Goal: Task Accomplishment & Management: Manage account settings

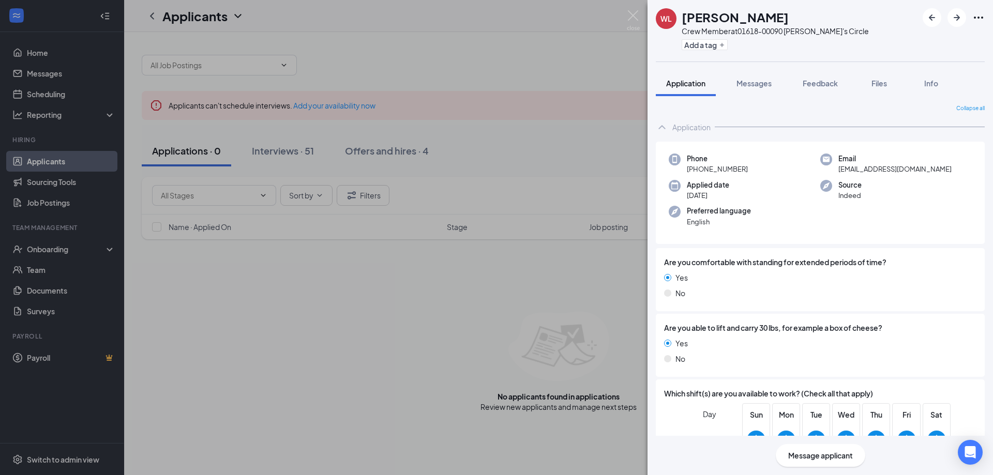
click at [373, 306] on div "[PERSON_NAME] Crew Member at 01618-00090 [PERSON_NAME]'s Circle Add a tag Appli…" at bounding box center [496, 237] width 993 height 475
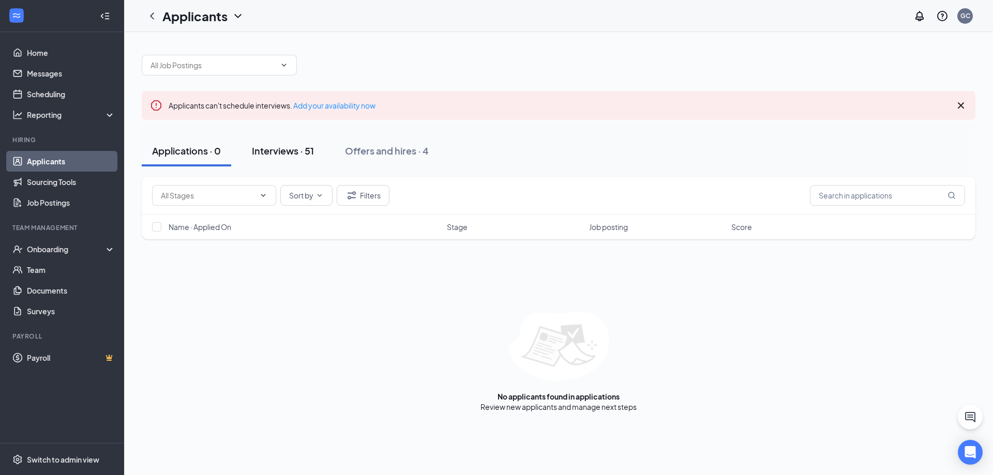
click at [286, 153] on div "Interviews · 51" at bounding box center [283, 150] width 62 height 13
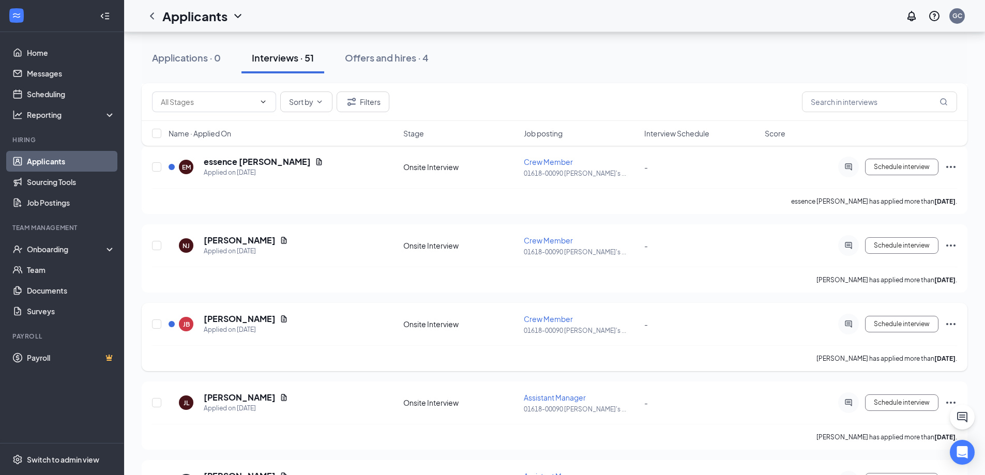
scroll to position [672, 0]
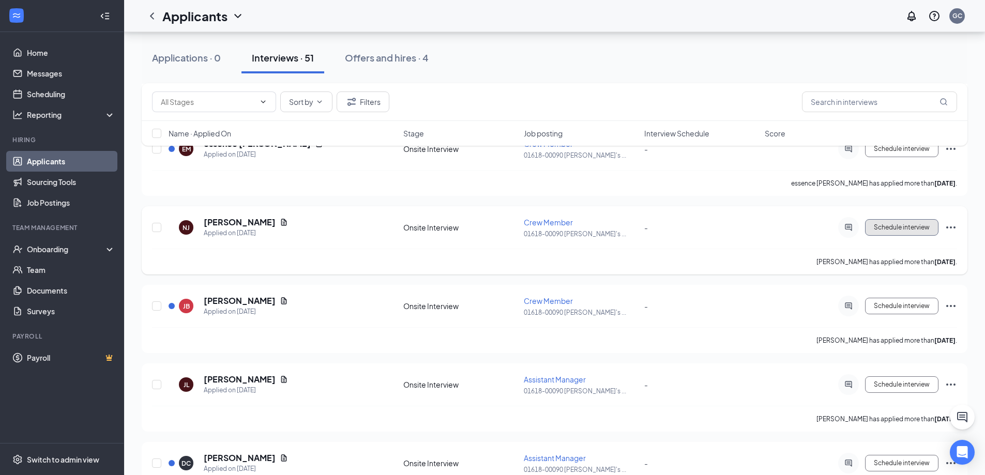
click at [906, 228] on span "Schedule interview" at bounding box center [902, 227] width 56 height 7
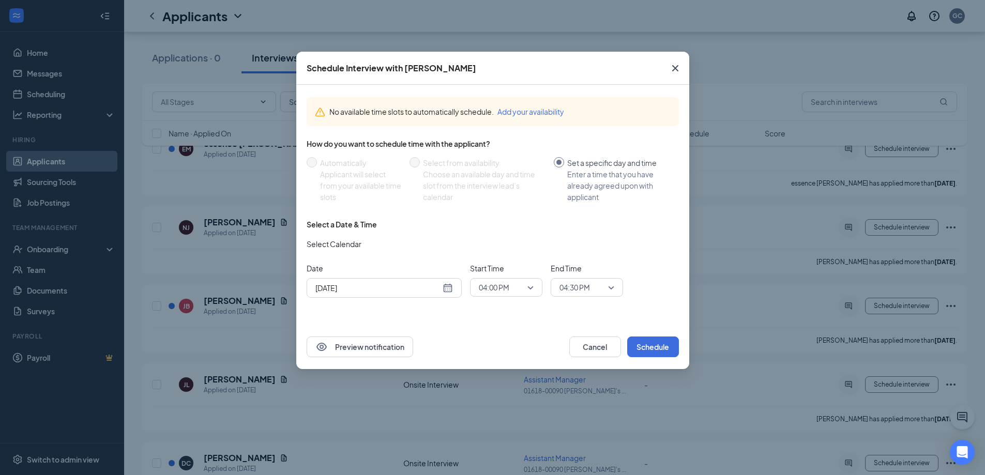
click at [448, 292] on div "[DATE]" at bounding box center [385, 287] width 138 height 11
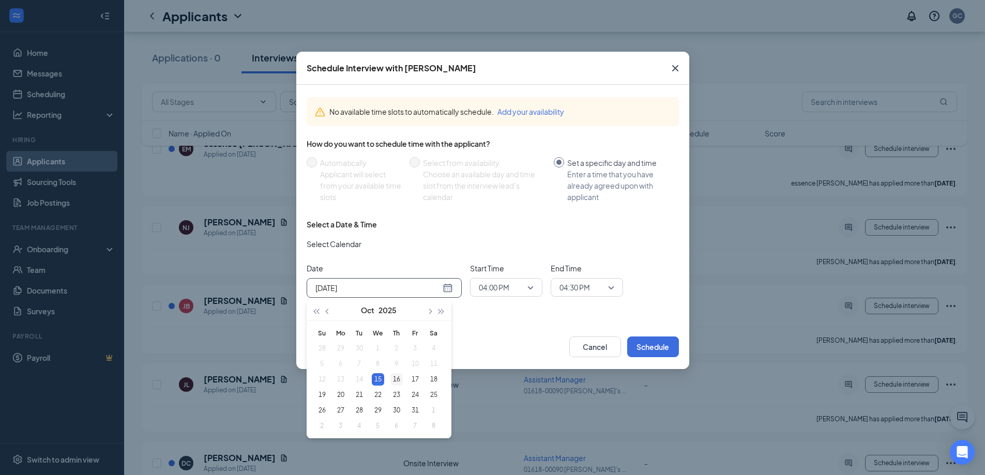
type input "[DATE]"
click at [401, 378] on div "16" at bounding box center [397, 379] width 12 height 12
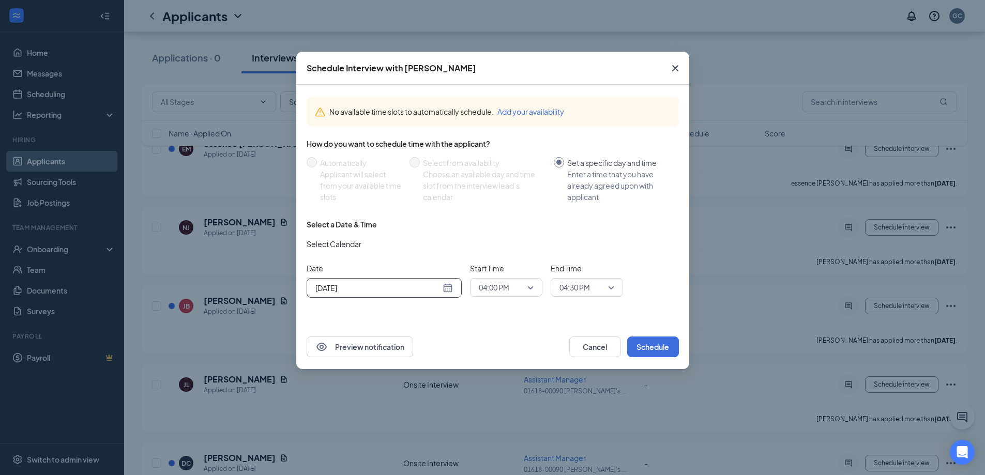
click at [530, 290] on span "04:00 PM" at bounding box center [506, 288] width 55 height 16
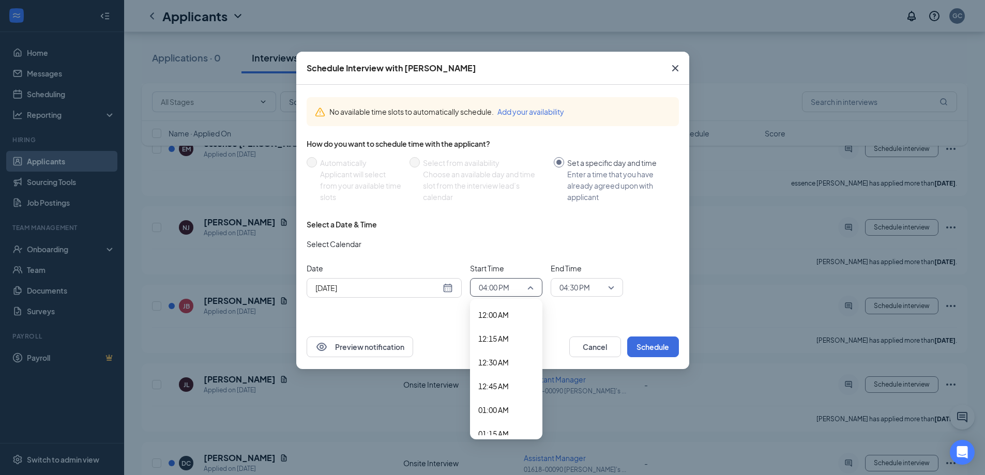
scroll to position [1415, 0]
click at [568, 314] on div "No available time slots to automatically schedule. Add your availability How do…" at bounding box center [492, 205] width 393 height 240
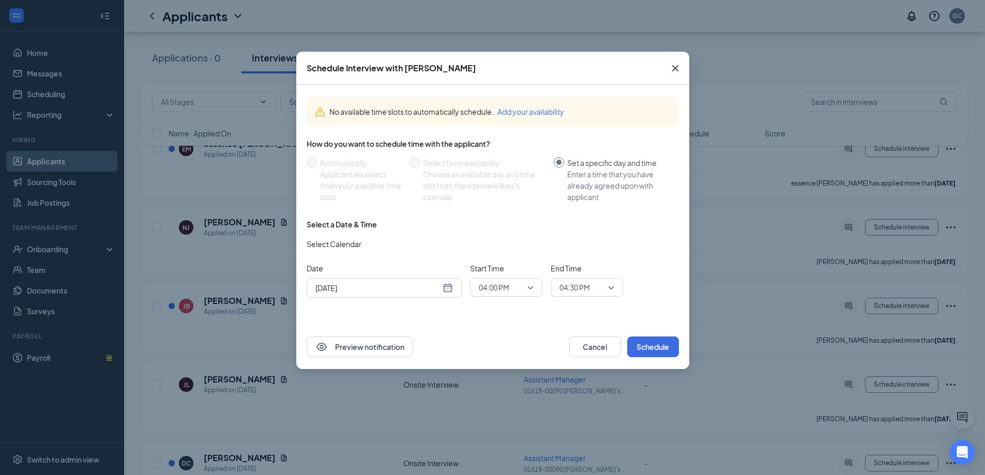
click at [530, 288] on span "04:00 PM" at bounding box center [506, 288] width 55 height 16
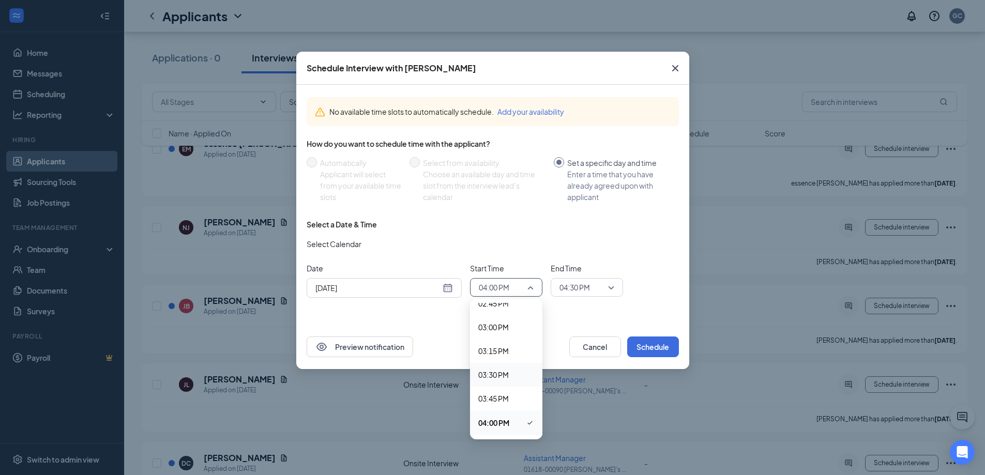
click at [507, 373] on span "03:30 PM" at bounding box center [493, 374] width 31 height 11
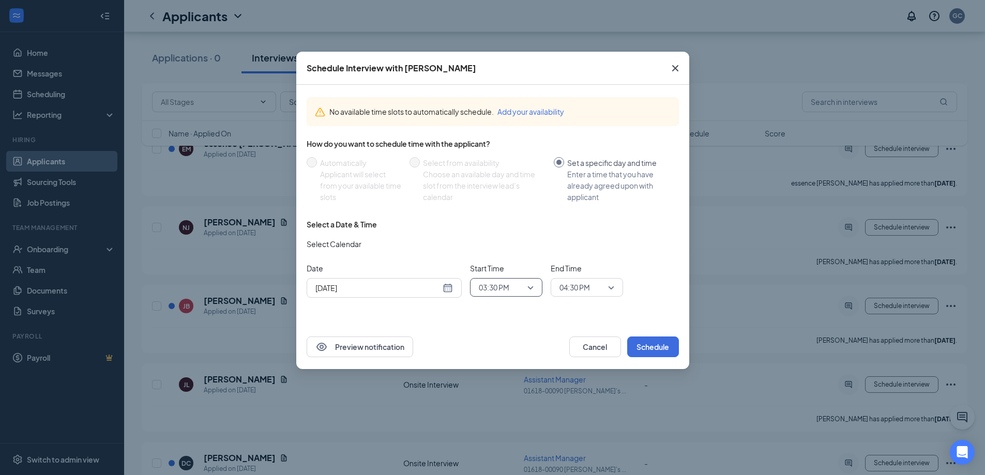
click at [610, 285] on span "04:30 PM" at bounding box center [587, 288] width 55 height 16
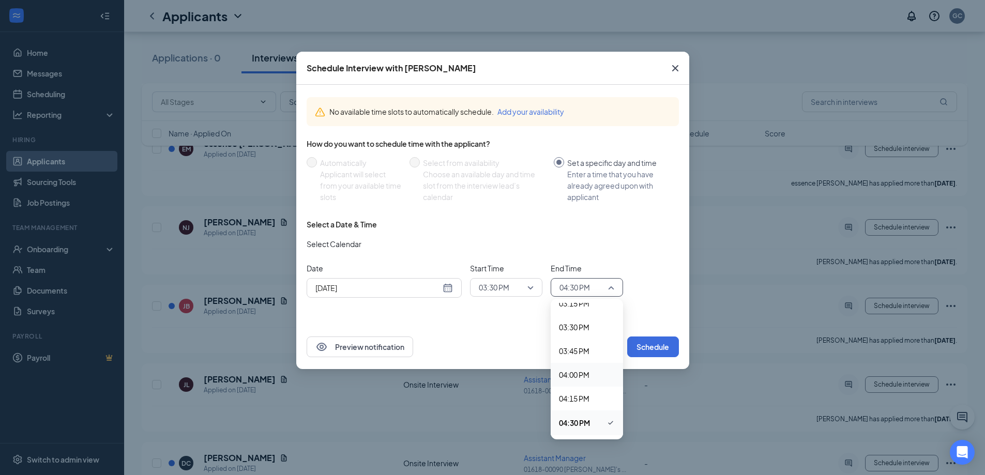
click at [589, 372] on span "04:00 PM" at bounding box center [574, 374] width 31 height 11
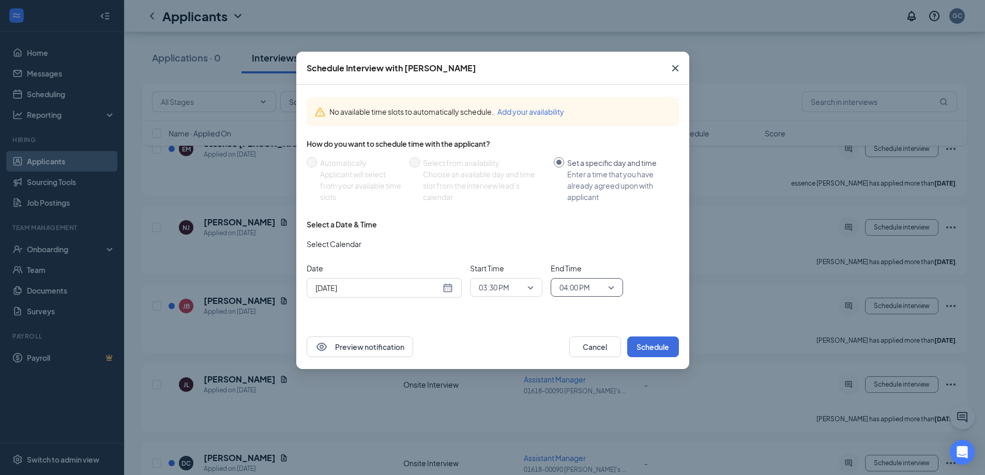
click at [533, 288] on span "03:30 PM" at bounding box center [506, 288] width 55 height 16
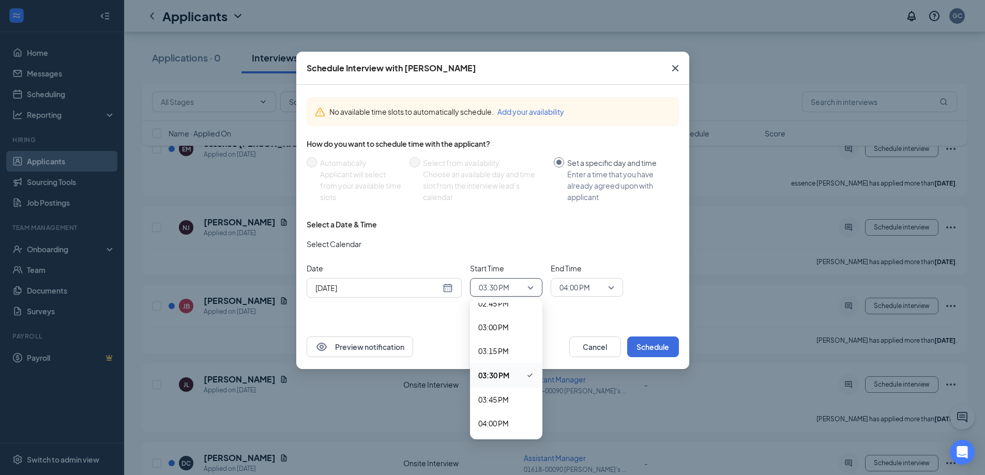
click at [531, 289] on span "03:30 PM" at bounding box center [506, 288] width 55 height 16
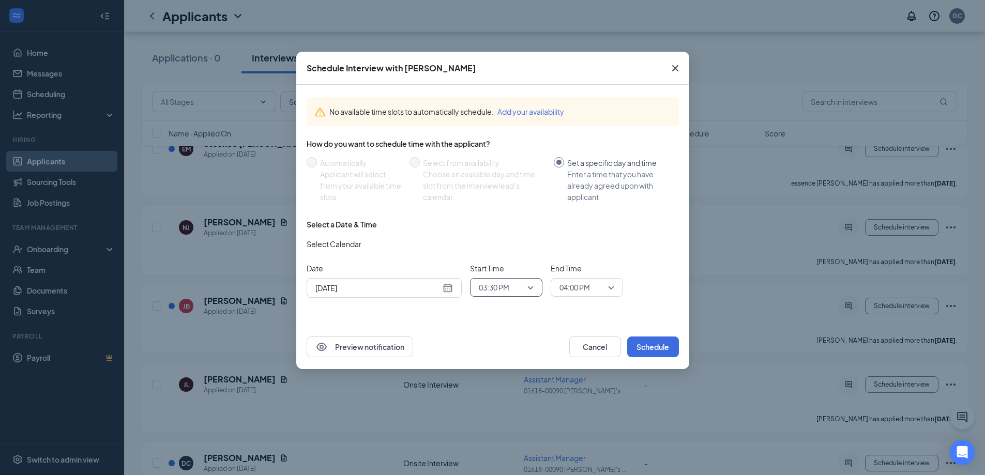
click at [531, 289] on span "03:30 PM" at bounding box center [506, 288] width 55 height 16
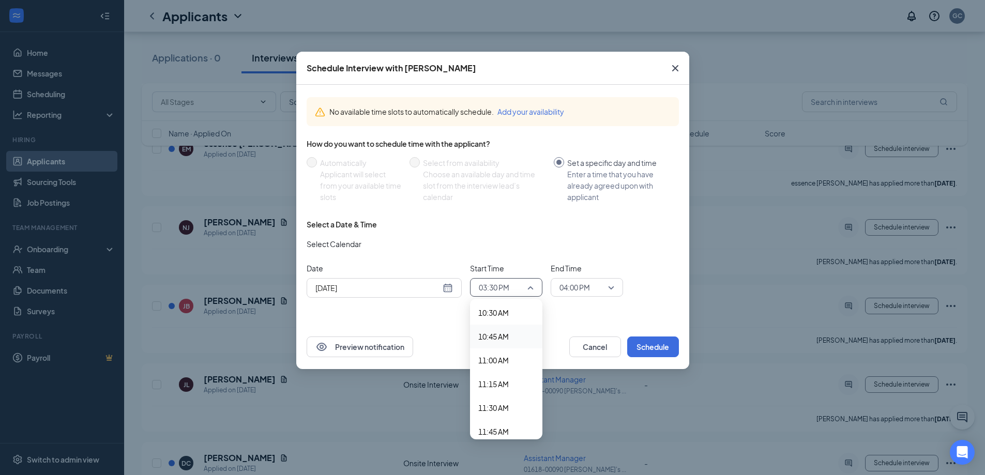
scroll to position [1053, 0]
click at [497, 352] on span "11:30 AM" at bounding box center [493, 356] width 31 height 11
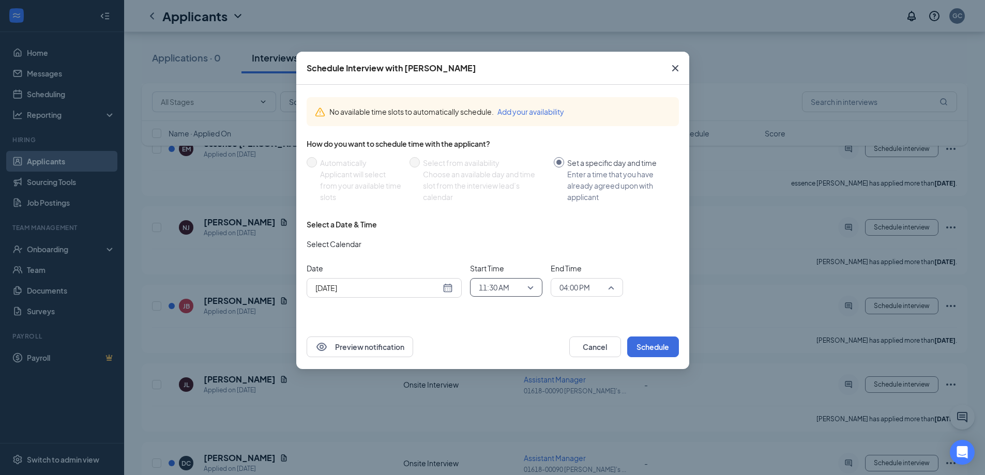
click at [608, 288] on span "04:00 PM" at bounding box center [587, 288] width 55 height 16
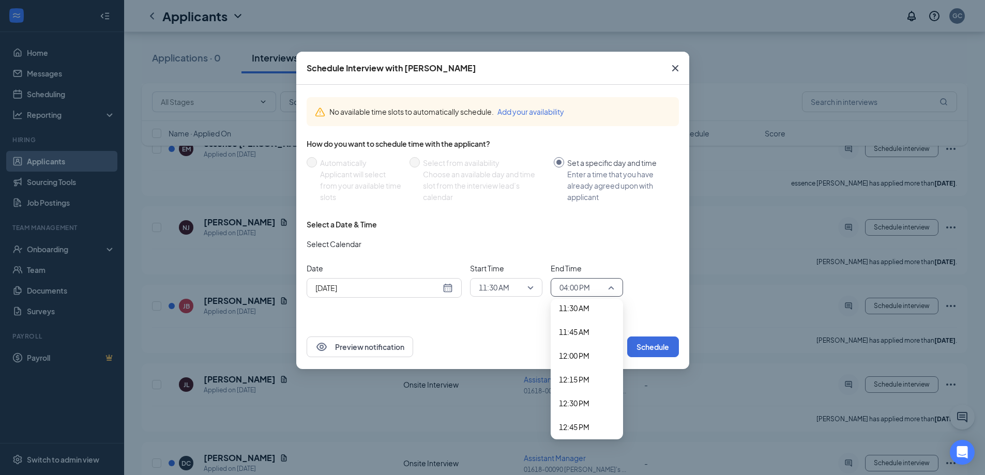
scroll to position [1101, 0]
click at [587, 355] on span "12:00 PM" at bounding box center [574, 356] width 31 height 11
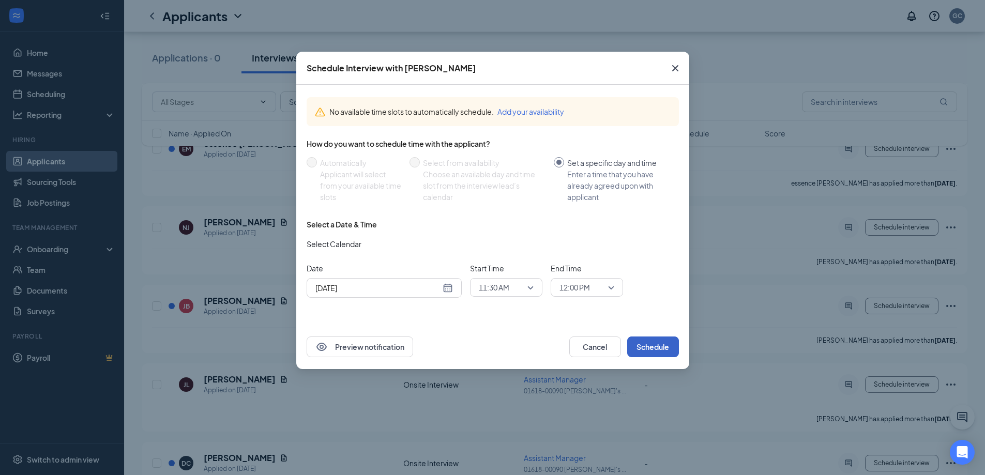
click at [655, 345] on button "Schedule" at bounding box center [653, 347] width 52 height 21
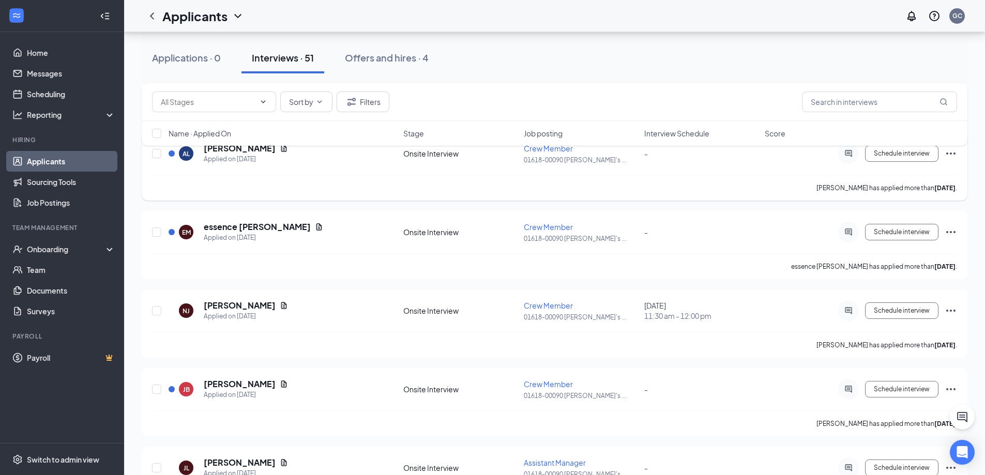
scroll to position [621, 0]
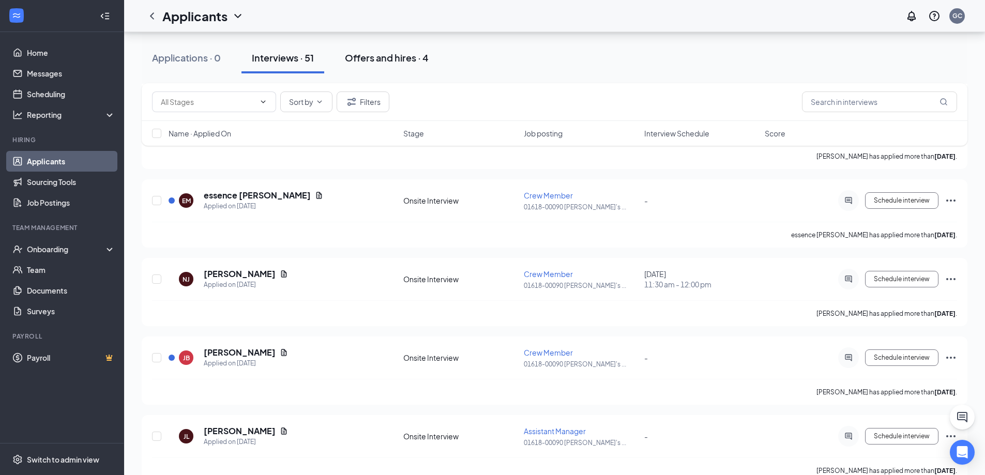
click at [402, 56] on div "Offers and hires · 4" at bounding box center [387, 57] width 84 height 13
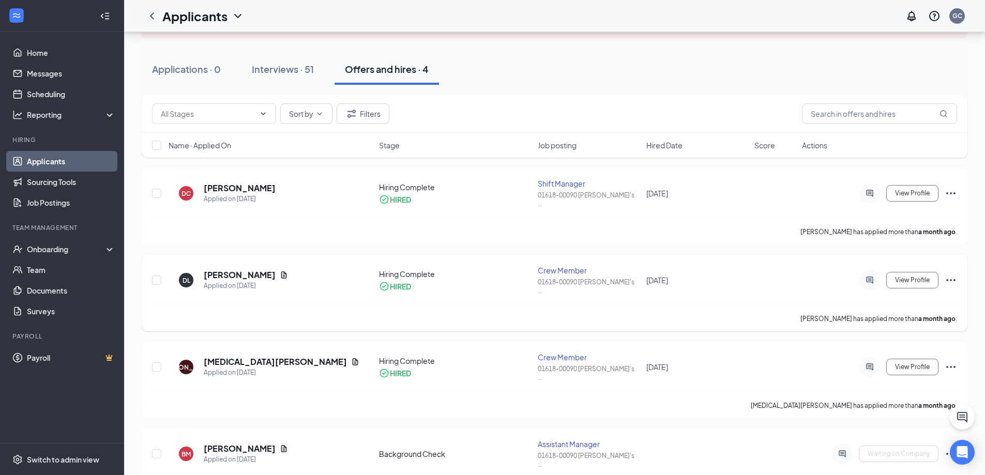
scroll to position [94, 0]
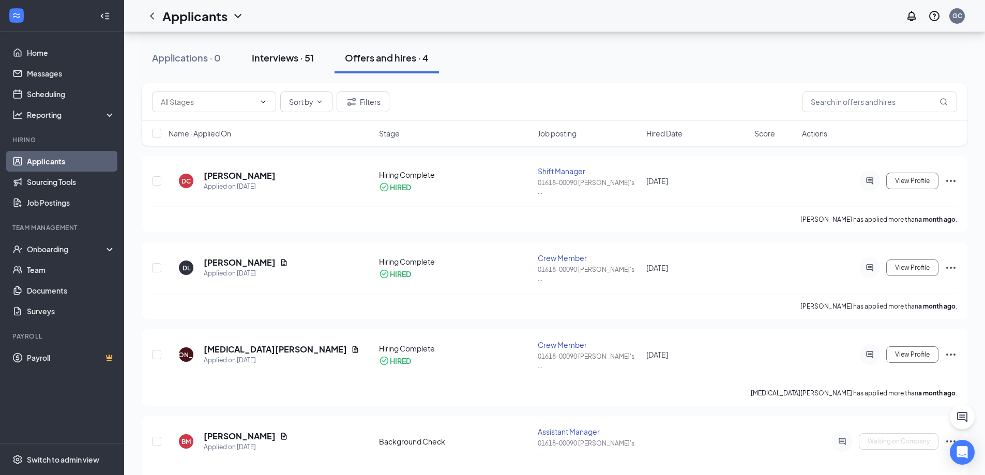
click at [299, 63] on div "Interviews · 51" at bounding box center [283, 57] width 62 height 13
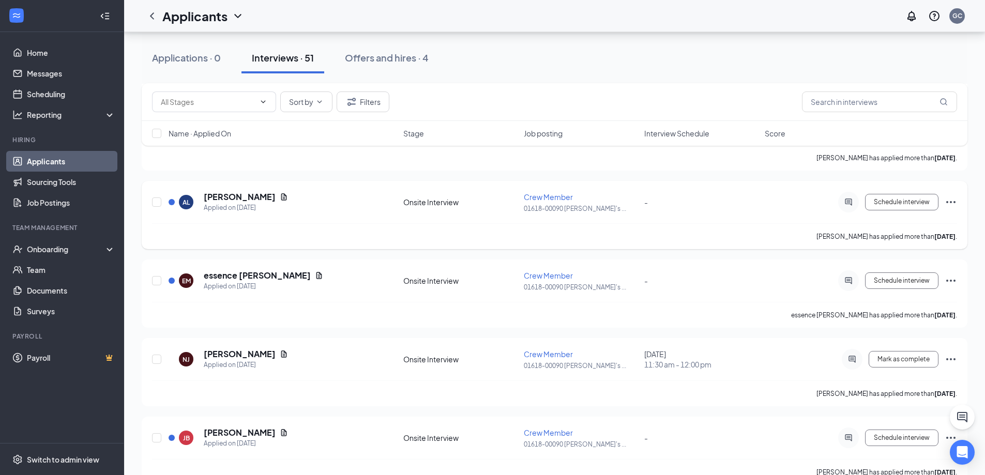
scroll to position [560, 0]
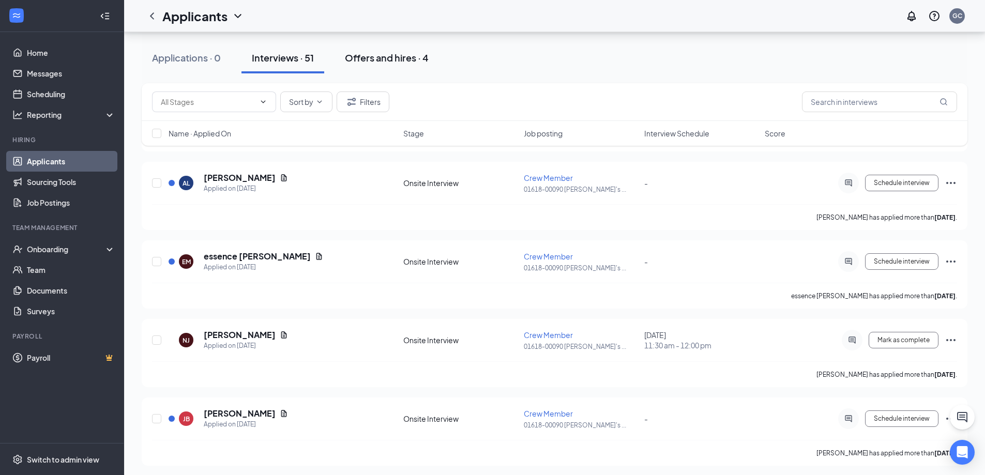
click at [408, 59] on div "Offers and hires · 4" at bounding box center [387, 57] width 84 height 13
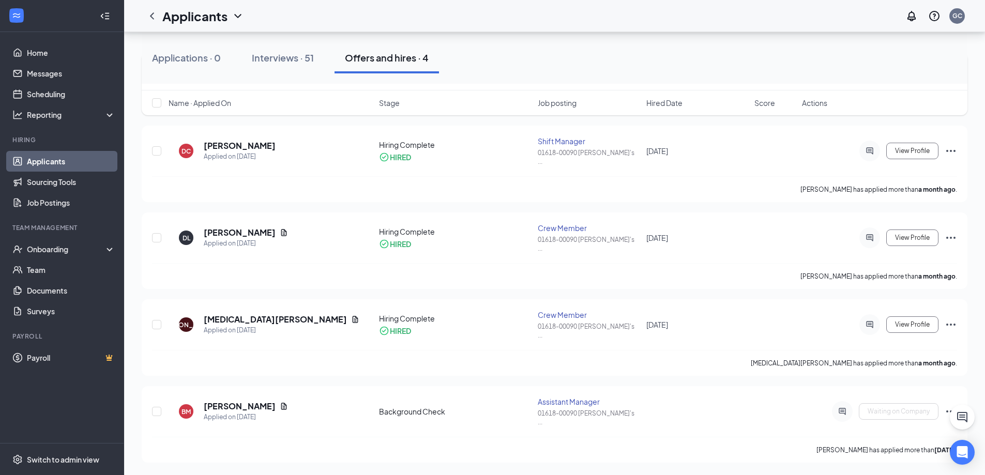
scroll to position [94, 0]
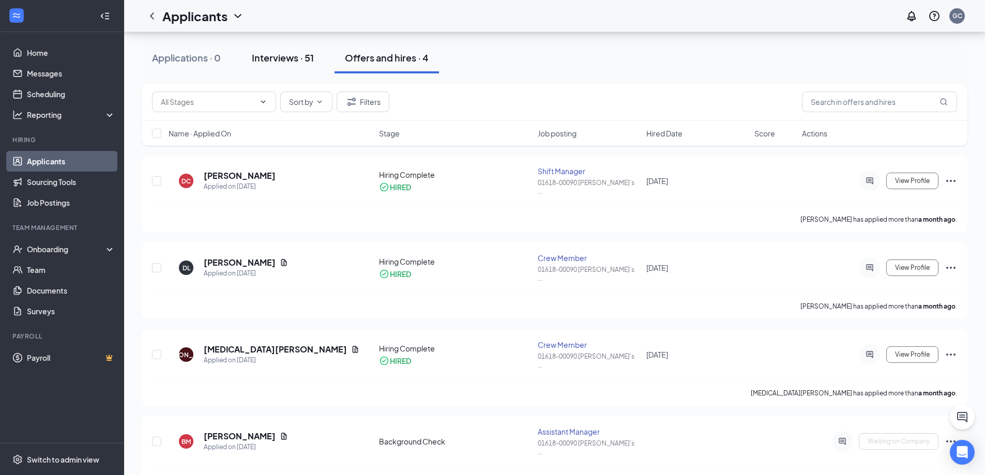
click at [308, 61] on div "Interviews · 51" at bounding box center [283, 57] width 62 height 13
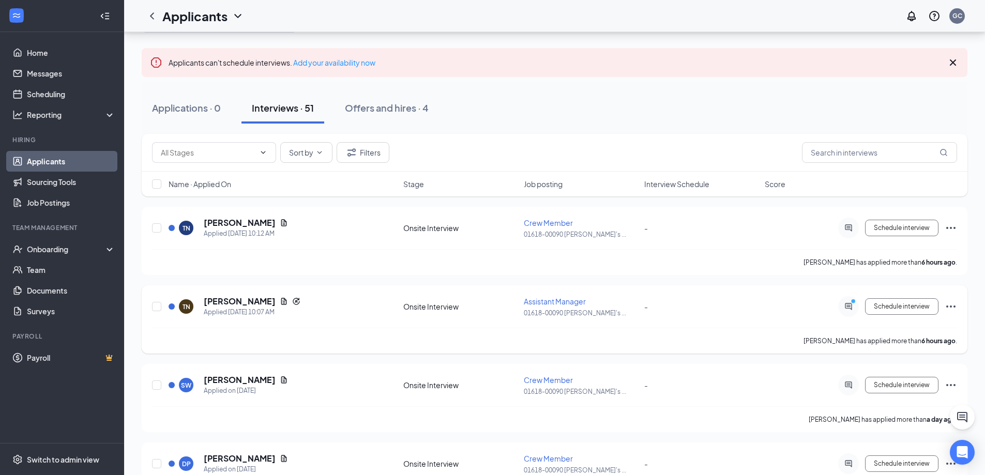
scroll to position [42, 0]
click at [280, 225] on icon "Document" at bounding box center [284, 223] width 8 height 8
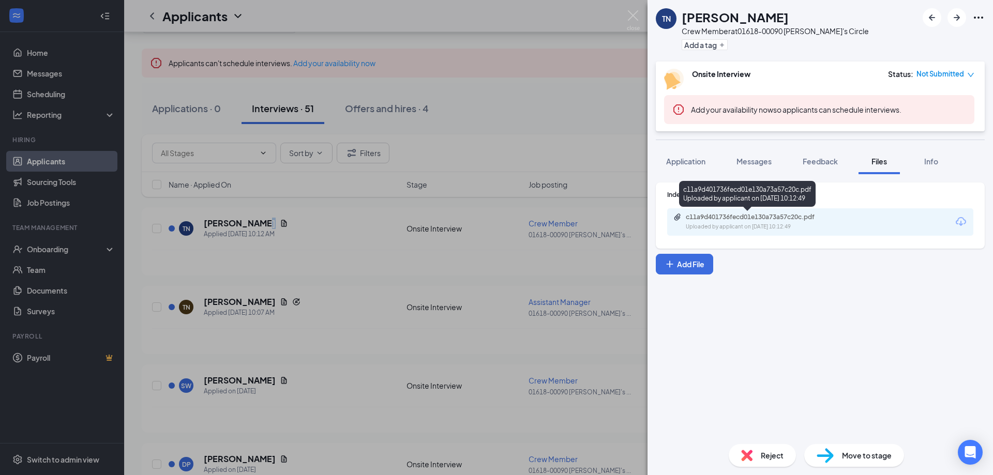
click at [818, 226] on div "Uploaded by applicant on [DATE] 10:12:49" at bounding box center [763, 227] width 155 height 8
click at [627, 256] on div "TN [PERSON_NAME] Crew Member at 01618-00090 [PERSON_NAME]'s Circle Add a tag On…" at bounding box center [496, 237] width 993 height 475
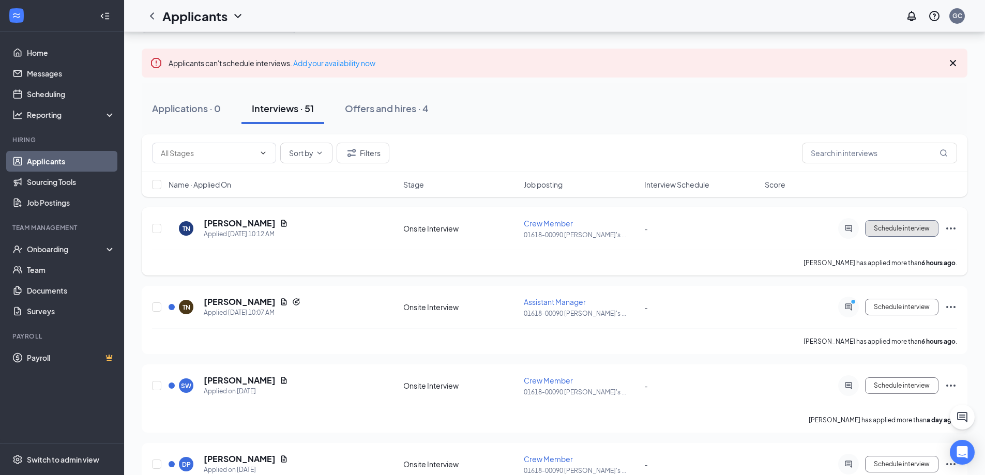
click at [894, 231] on span "Schedule interview" at bounding box center [902, 228] width 56 height 7
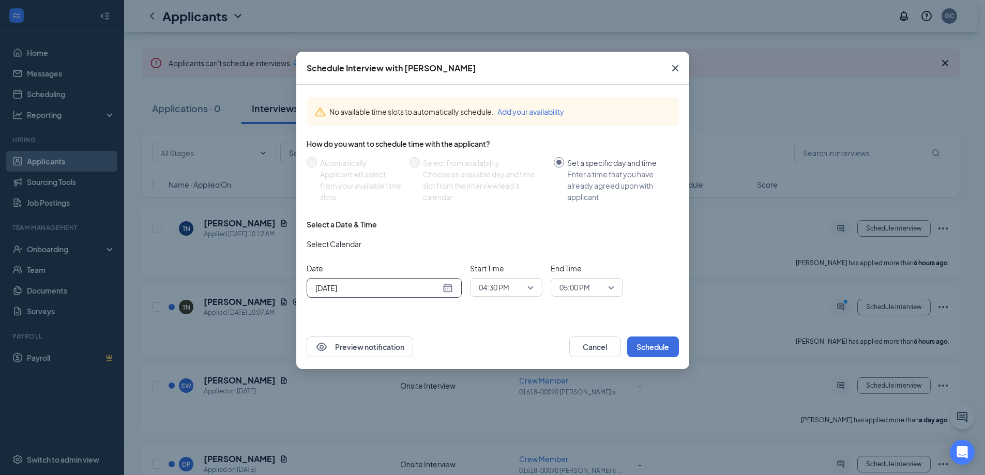
click at [445, 289] on div "[DATE]" at bounding box center [385, 287] width 138 height 11
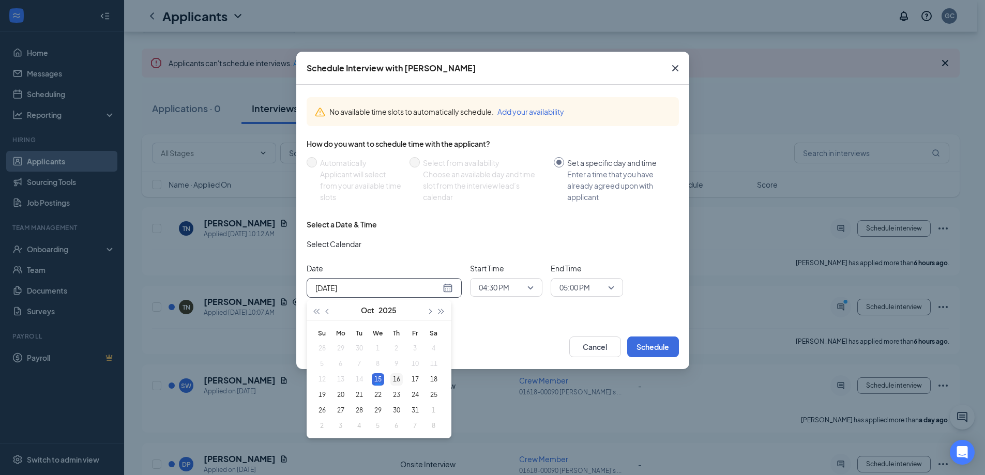
type input "[DATE]"
click at [396, 378] on div "16" at bounding box center [397, 379] width 12 height 12
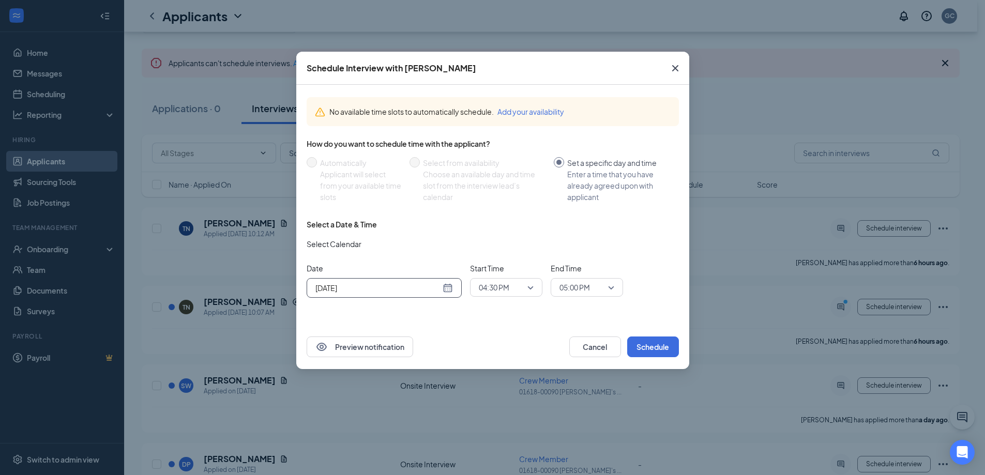
click at [535, 288] on div "04:30 PM" at bounding box center [506, 287] width 72 height 19
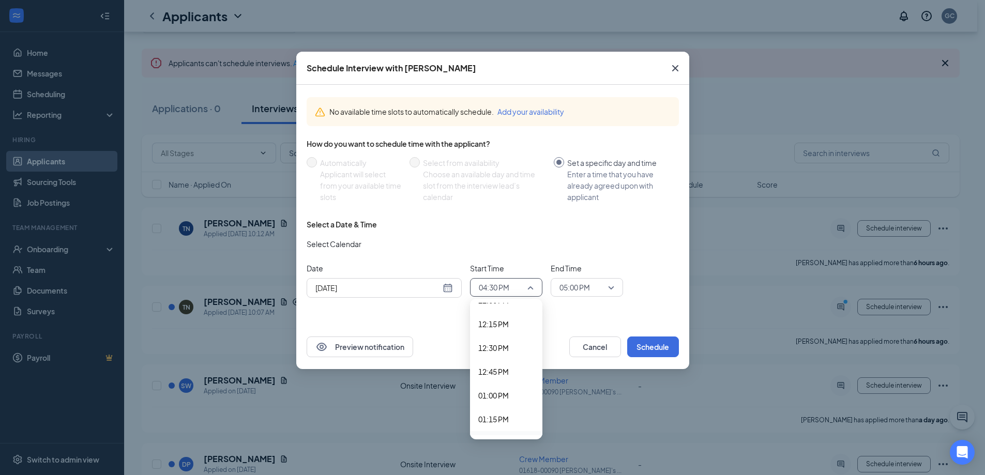
scroll to position [1153, 0]
click at [505, 351] on span "12:30 PM" at bounding box center [493, 352] width 31 height 11
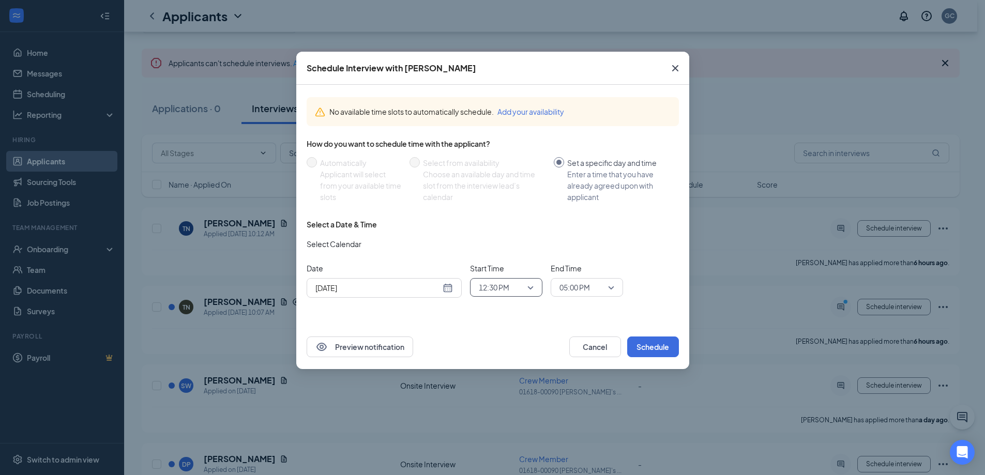
click at [620, 288] on div "05:00 PM" at bounding box center [587, 287] width 72 height 19
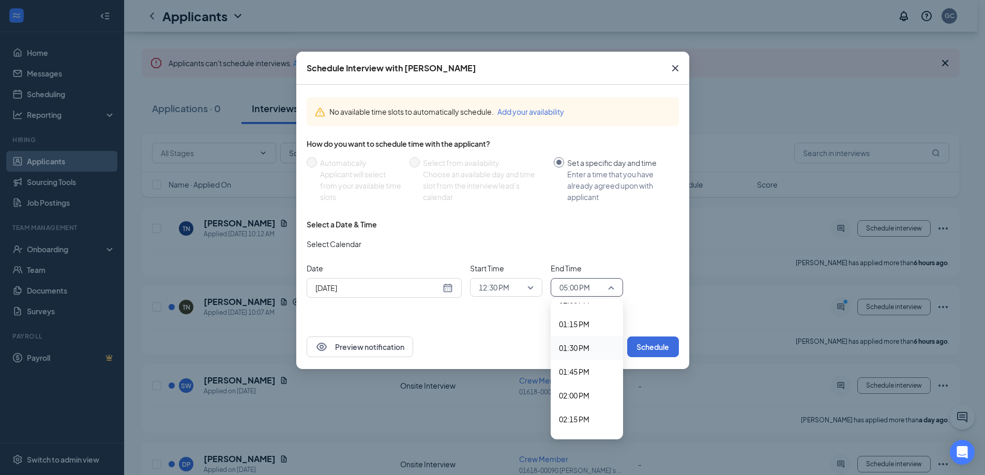
scroll to position [1200, 0]
click at [585, 353] on span "01:00 PM" at bounding box center [574, 352] width 31 height 11
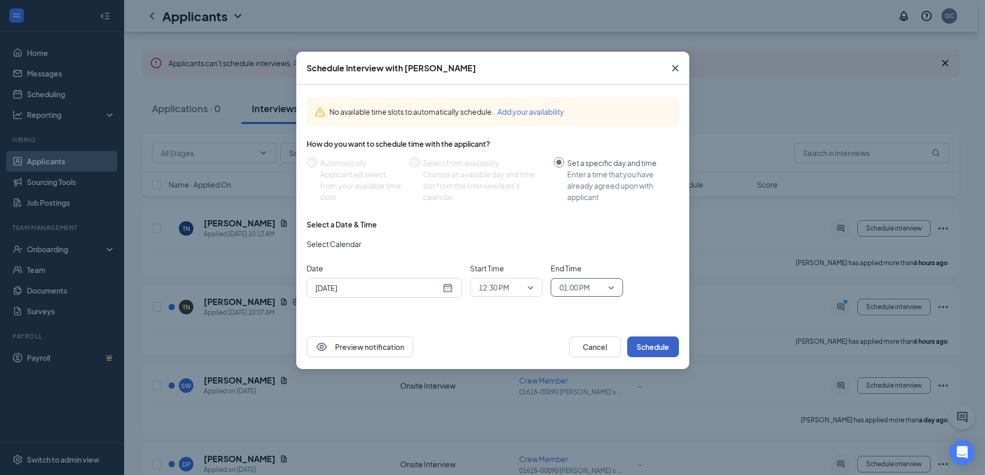
click at [662, 350] on button "Schedule" at bounding box center [653, 347] width 52 height 21
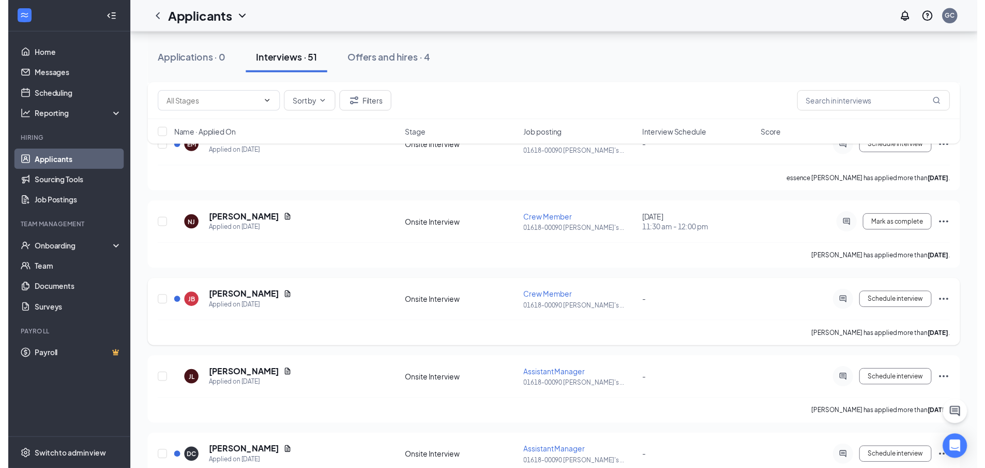
scroll to position [715, 0]
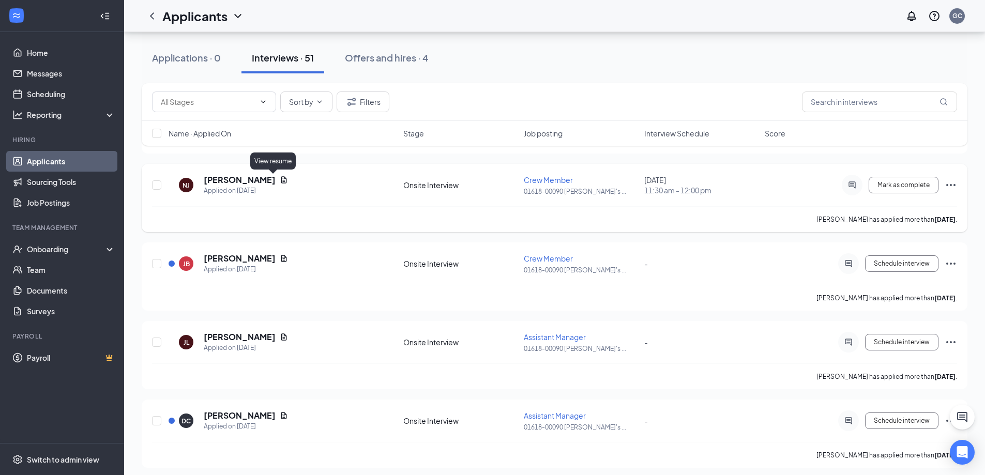
click at [280, 178] on icon "Document" at bounding box center [284, 180] width 8 height 8
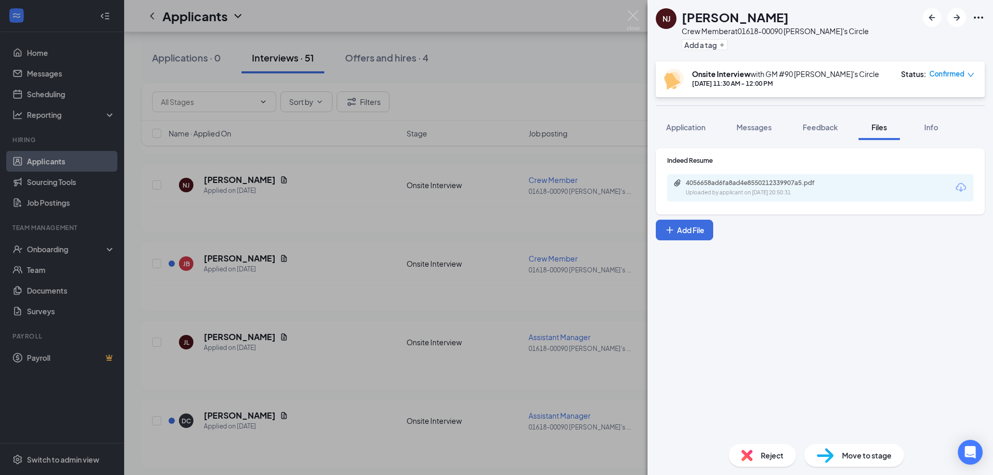
click at [367, 198] on div "NJ [PERSON_NAME] Crew Member at 01618-00090 [PERSON_NAME]'s Circle Add a tag On…" at bounding box center [496, 237] width 993 height 475
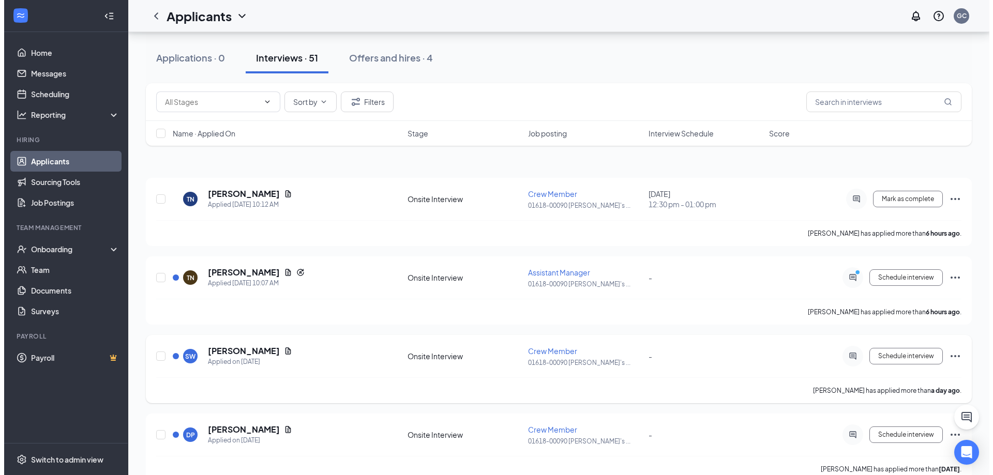
scroll to position [103, 0]
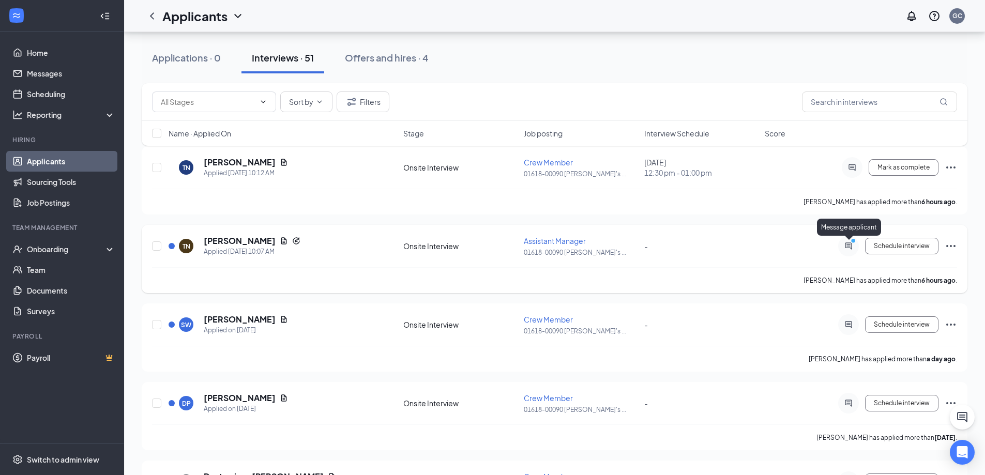
click at [848, 247] on icon "ActiveChat" at bounding box center [849, 246] width 12 height 8
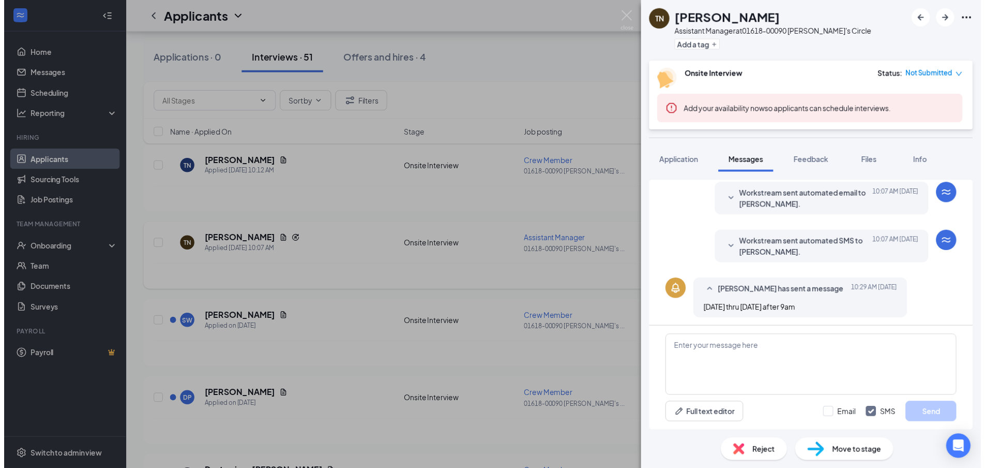
scroll to position [114, 0]
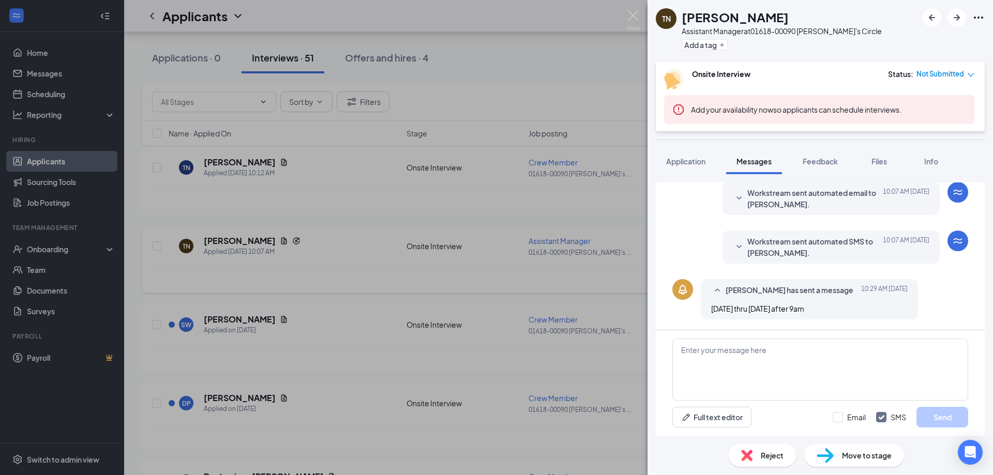
drag, startPoint x: 550, startPoint y: 53, endPoint x: 557, endPoint y: 52, distance: 6.9
click at [550, 53] on div "TN [PERSON_NAME] Assistant Manager at 01618-00090 [PERSON_NAME]'s Circle Add a …" at bounding box center [496, 237] width 993 height 475
click at [557, 51] on div "Applications · 0 Interviews · 51 Offers and hires · 4" at bounding box center [559, 57] width 834 height 31
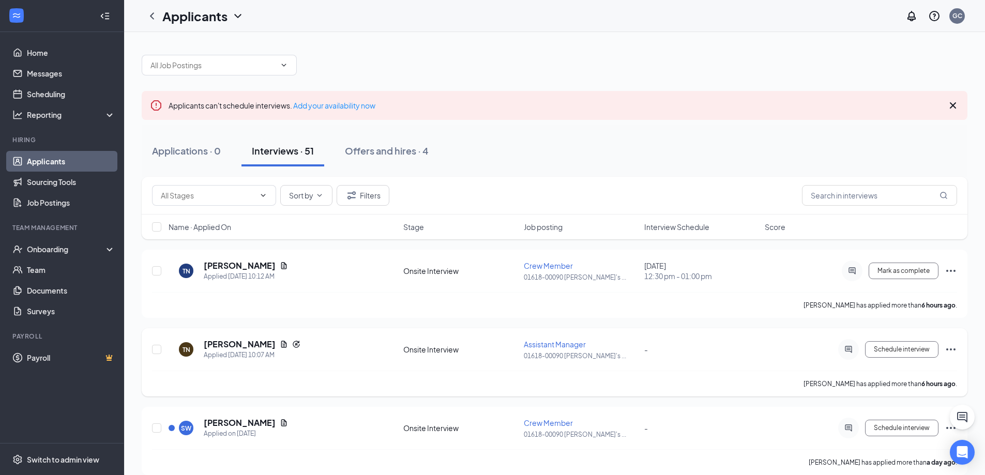
scroll to position [52, 0]
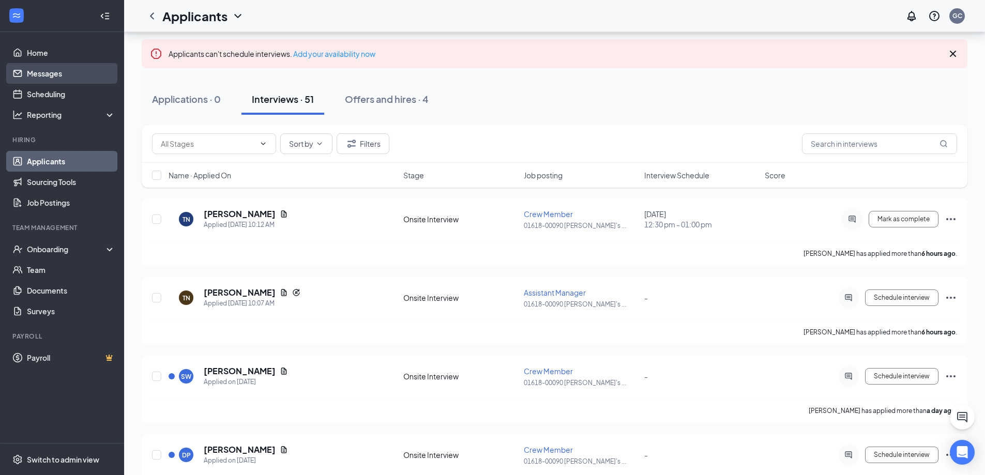
click at [64, 74] on link "Messages" at bounding box center [71, 73] width 88 height 21
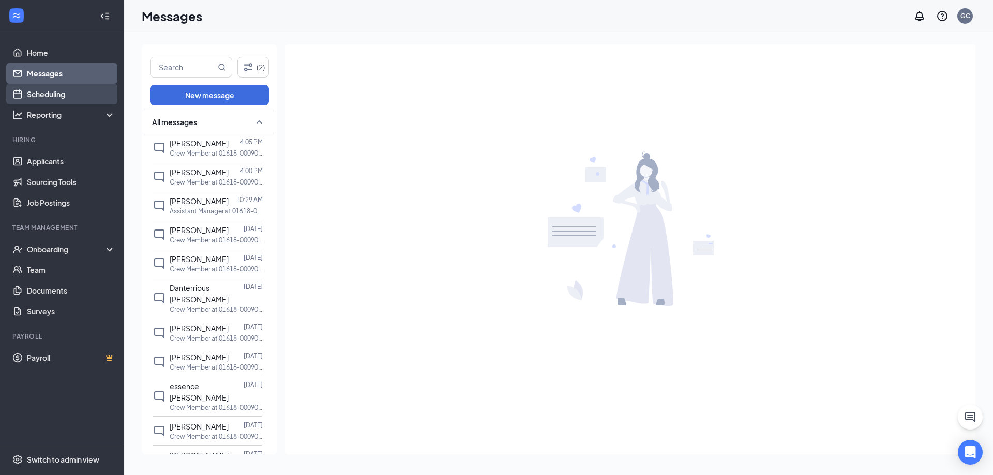
click at [80, 93] on link "Scheduling" at bounding box center [71, 94] width 88 height 21
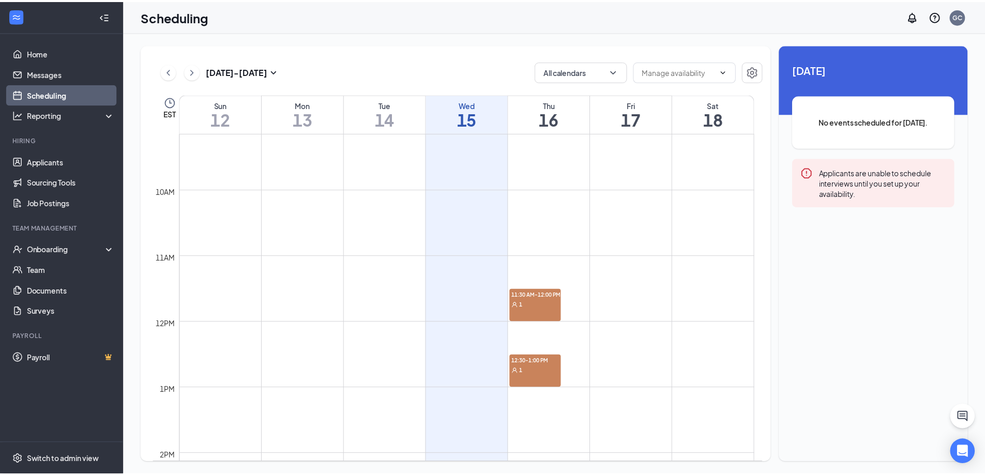
scroll to position [612, 0]
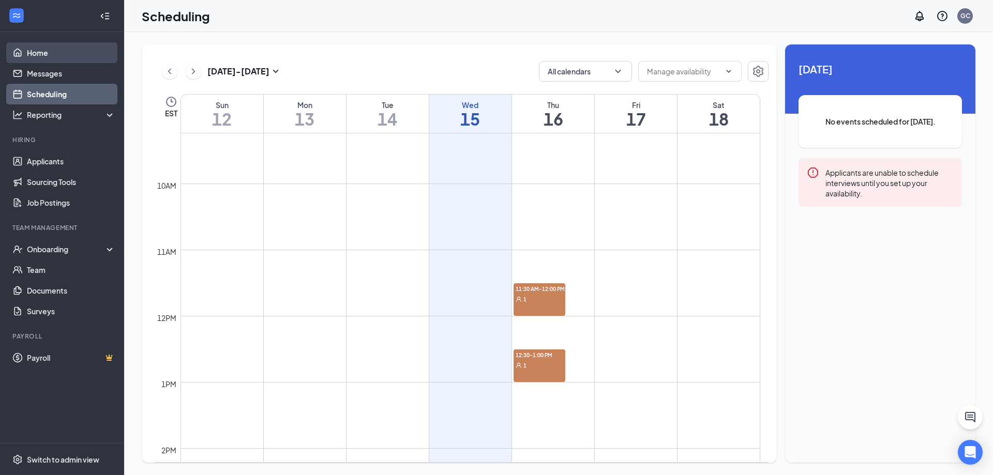
click at [29, 51] on link "Home" at bounding box center [71, 52] width 88 height 21
